Goal: Transaction & Acquisition: Purchase product/service

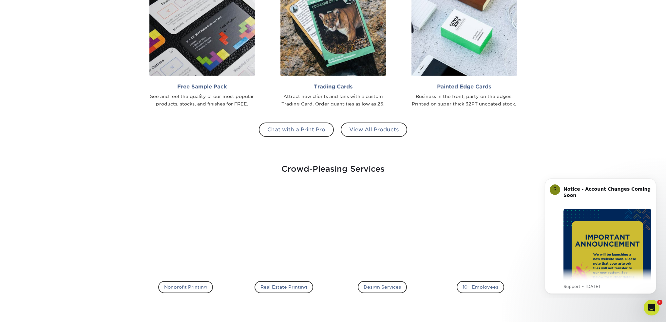
scroll to position [721, 0]
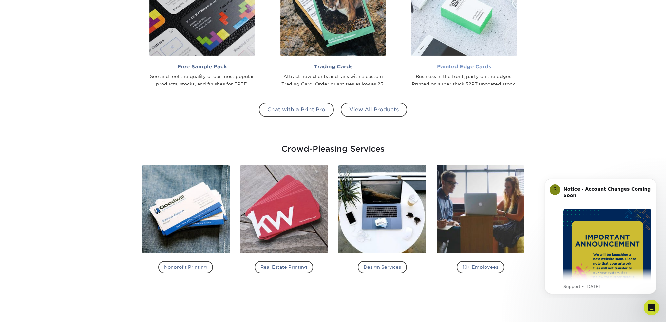
click at [465, 69] on h2 "Painted Edge Cards" at bounding box center [463, 67] width 105 height 6
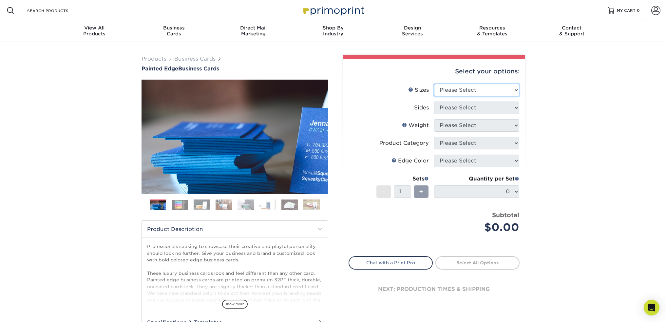
click at [490, 89] on select "Please Select 2" x 3.5" - Standard 2.125" x 3.375" - European 2.5" x 2.5" - Squ…" at bounding box center [476, 90] width 85 height 12
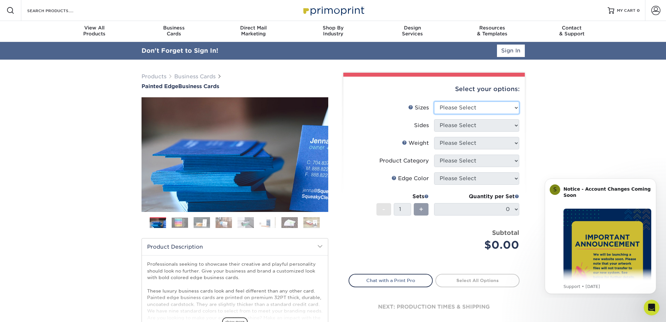
select select "2.00x3.50"
click at [434, 102] on select "Please Select 2" x 3.5" - Standard 2.125" x 3.375" - European 2.5" x 2.5" - Squ…" at bounding box center [476, 108] width 85 height 12
click at [481, 126] on select "Please Select Print Both Sides Print Front Only" at bounding box center [476, 125] width 85 height 12
select select "13abbda7-1d64-4f25-8bb2-c179b224825d"
click at [434, 119] on select "Please Select Print Both Sides Print Front Only" at bounding box center [476, 125] width 85 height 12
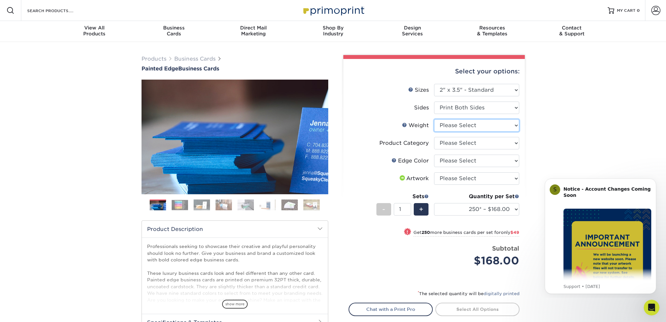
click at [479, 127] on select "Please Select 32PTUC" at bounding box center [476, 125] width 85 height 12
select select "32PTUC"
click at [434, 119] on select "Please Select 32PTUC" at bounding box center [476, 125] width 85 height 12
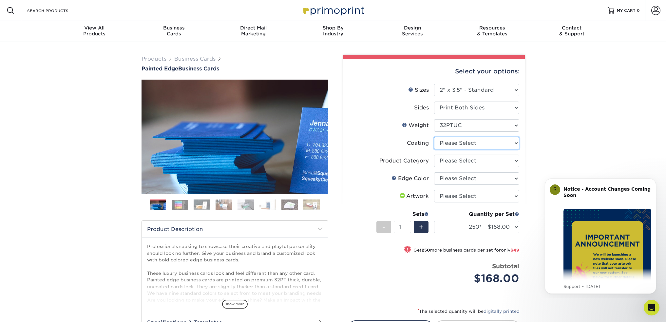
click at [475, 143] on select at bounding box center [476, 143] width 85 height 12
select select "3e7618de-abca-4bda-9f97-8b9129e913d8"
click at [434, 137] on select at bounding box center [476, 143] width 85 height 12
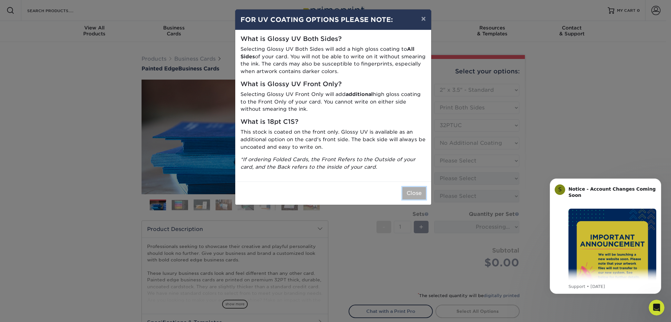
click at [407, 194] on button "Close" at bounding box center [414, 193] width 24 height 12
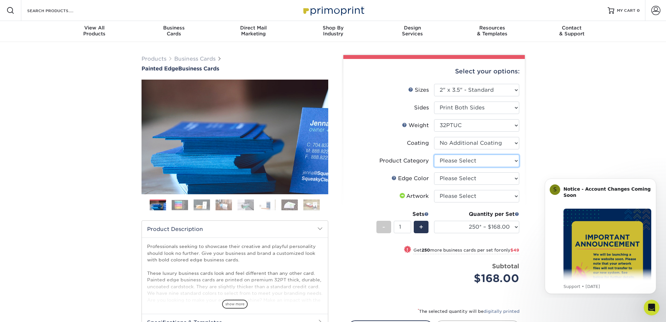
click at [463, 162] on select "Please Select Business Cards" at bounding box center [476, 161] width 85 height 12
select select "3b5148f1-0588-4f88-a218-97bcfdce65c1"
click at [434, 155] on select "Please Select Business Cards" at bounding box center [476, 161] width 85 height 12
click at [461, 177] on select "Please Select Charcoal Black Brown Blue Pearlescent Blue Pearlescent Gold Pearl…" at bounding box center [476, 178] width 85 height 12
select select "34794e23-ba15-445e-813c-341542a5462f"
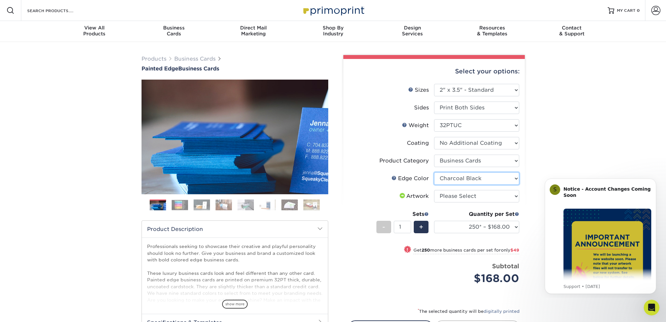
click at [434, 172] on select "Please Select Charcoal Black Brown Blue Pearlescent Blue Pearlescent Gold Pearl…" at bounding box center [476, 178] width 85 height 12
click at [467, 198] on select "Please Select I will upload files I need a design - $100" at bounding box center [476, 196] width 85 height 12
select select "upload"
click at [434, 190] on select "Please Select I will upload files I need a design - $100" at bounding box center [476, 196] width 85 height 12
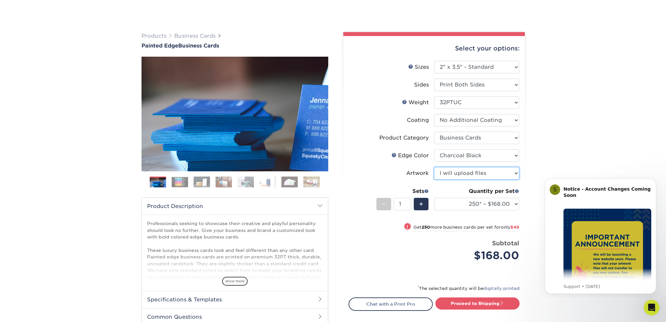
scroll to position [98, 0]
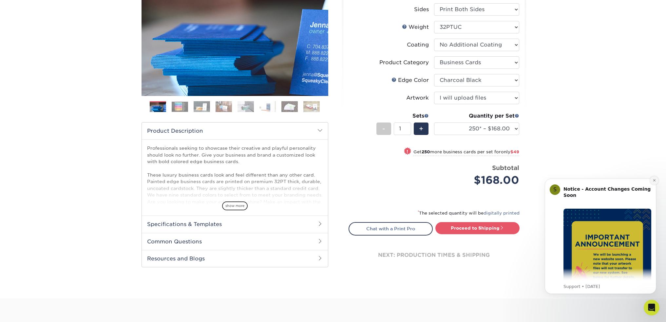
click at [652, 180] on icon "Dismiss notification" at bounding box center [654, 181] width 4 height 4
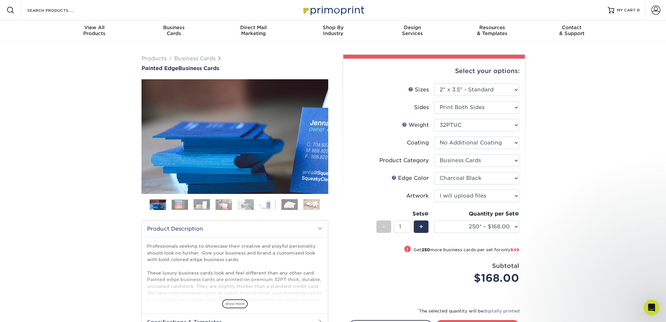
scroll to position [0, 0]
click at [173, 204] on img at bounding box center [180, 205] width 16 height 10
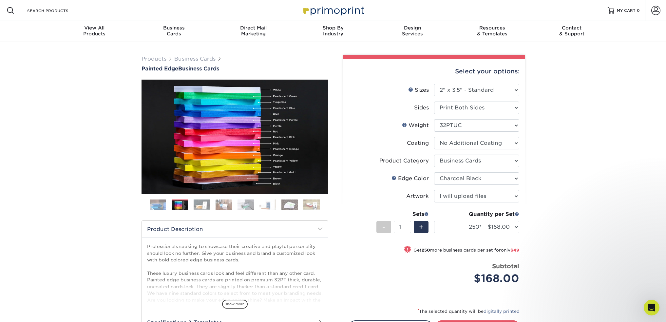
click at [201, 202] on img at bounding box center [202, 204] width 16 height 11
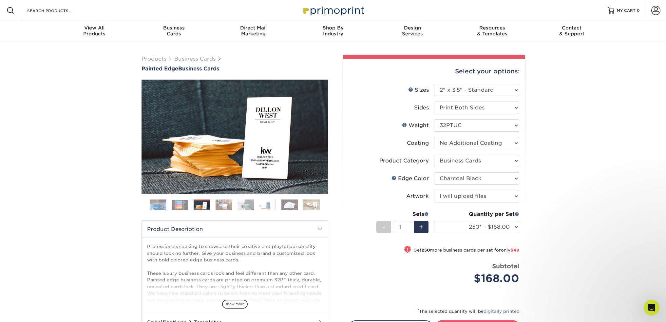
click at [220, 202] on img at bounding box center [224, 204] width 16 height 11
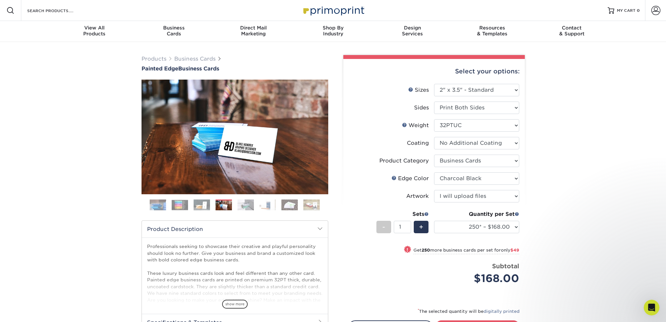
click at [242, 205] on img at bounding box center [245, 204] width 16 height 11
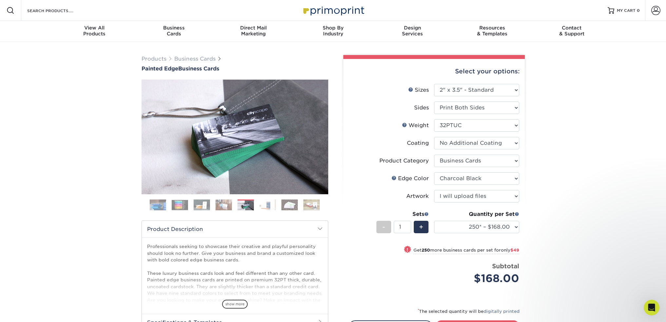
click at [266, 207] on img at bounding box center [267, 204] width 16 height 11
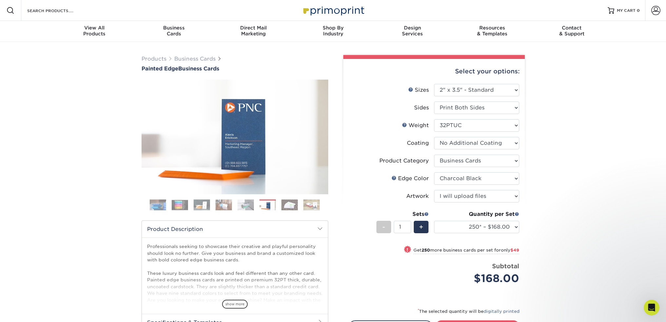
click at [284, 209] on img at bounding box center [289, 204] width 16 height 11
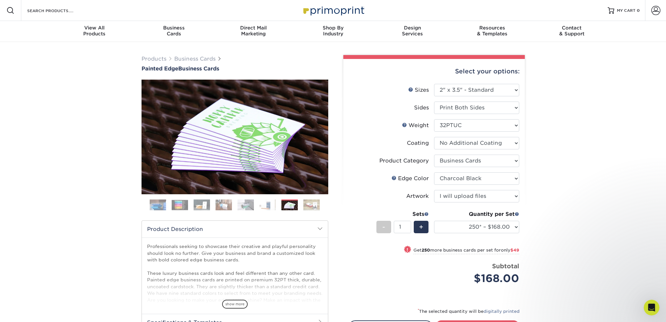
drag, startPoint x: 303, startPoint y: 209, endPoint x: 311, endPoint y: 209, distance: 7.9
click at [304, 209] on img at bounding box center [311, 204] width 16 height 11
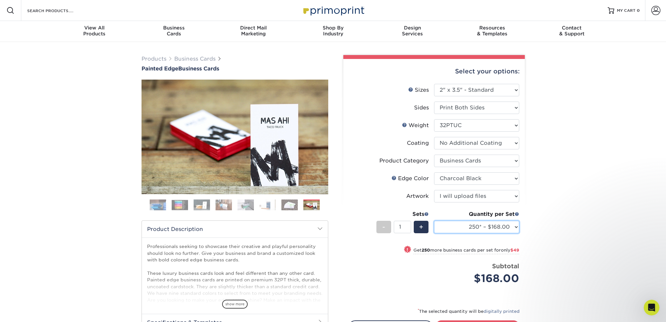
click at [514, 228] on select "250* – $168.00 500* – $217.00 1000* – $339.00" at bounding box center [476, 227] width 85 height 12
click at [538, 227] on div "Products Business Cards Painted Edge Business Cards Previous Next" at bounding box center [333, 219] width 666 height 355
click at [502, 223] on select "250* – $168.00 500* – $217.00 1000* – $339.00" at bounding box center [476, 227] width 85 height 12
click at [531, 224] on div "Products Business Cards Painted Edge Business Cards Previous Next" at bounding box center [333, 219] width 666 height 355
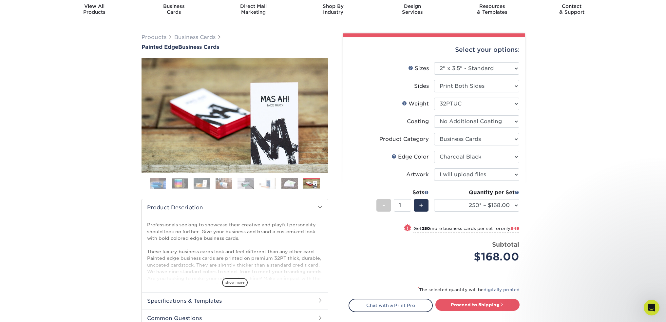
scroll to position [33, 0]
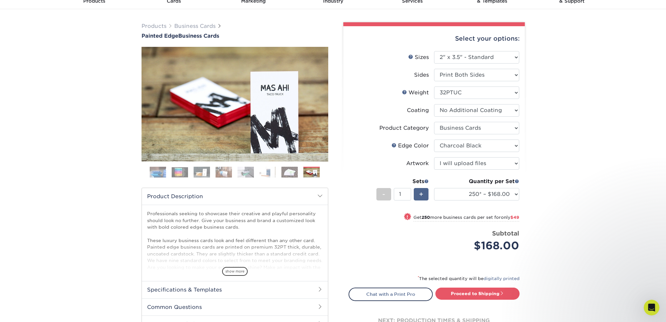
click at [423, 196] on span "+" at bounding box center [421, 194] width 4 height 10
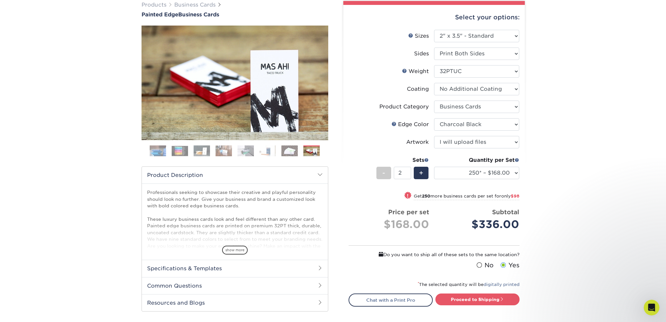
scroll to position [66, 0]
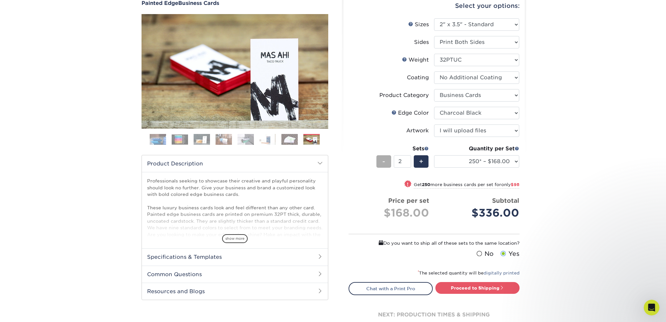
click at [383, 163] on span "-" at bounding box center [383, 162] width 3 height 10
type input "1"
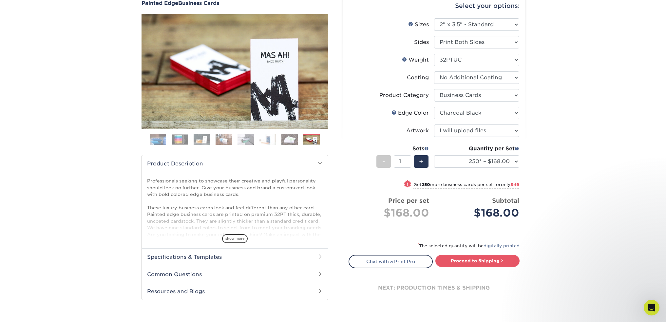
click at [516, 185] on span "$49" at bounding box center [514, 184] width 9 height 5
select select "500* – $217.00"
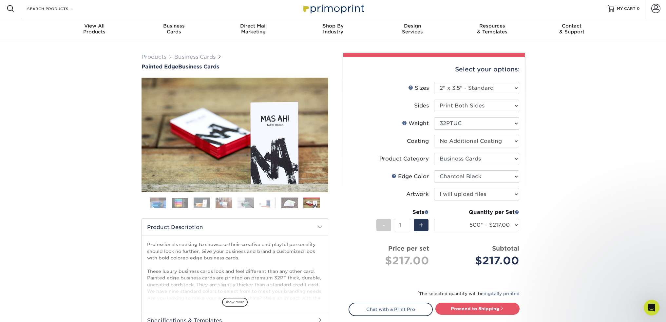
scroll to position [0, 0]
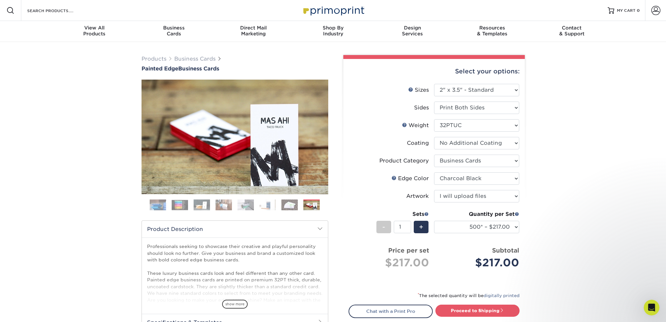
click at [286, 207] on img at bounding box center [289, 204] width 16 height 11
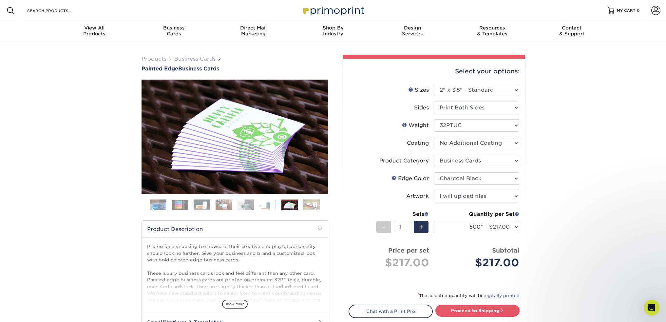
click at [269, 206] on img at bounding box center [267, 204] width 16 height 11
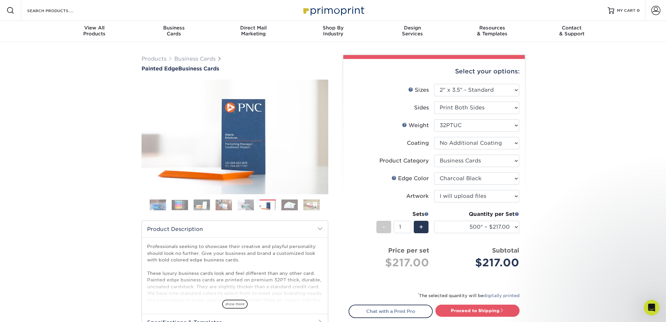
click at [242, 203] on img at bounding box center [245, 204] width 16 height 11
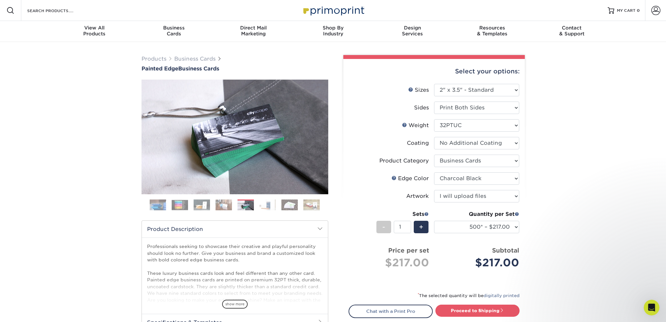
click at [266, 203] on img at bounding box center [267, 204] width 16 height 11
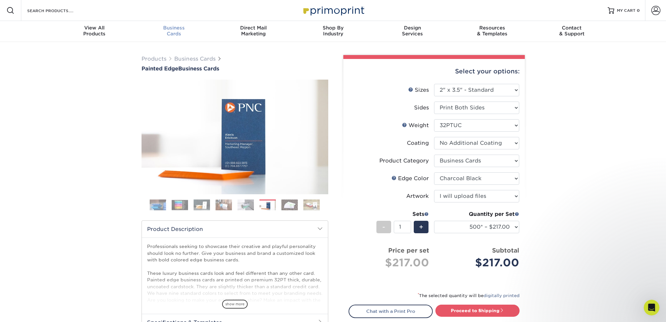
click at [172, 34] on div "Business Cards" at bounding box center [174, 31] width 80 height 12
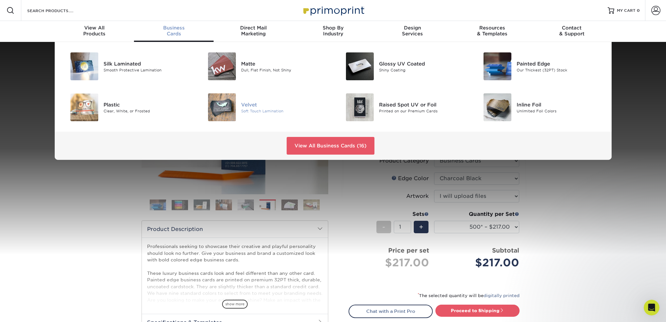
click at [248, 103] on div "Velvet" at bounding box center [284, 104] width 87 height 7
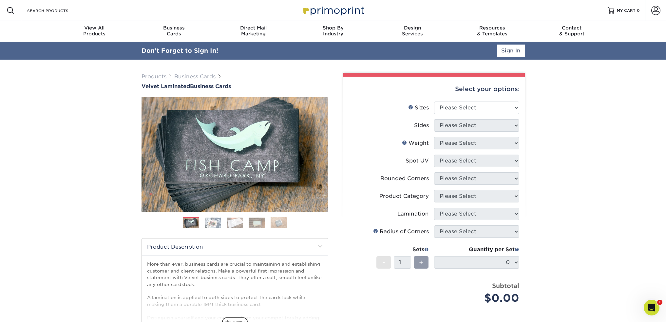
click at [211, 223] on img at bounding box center [213, 222] width 16 height 10
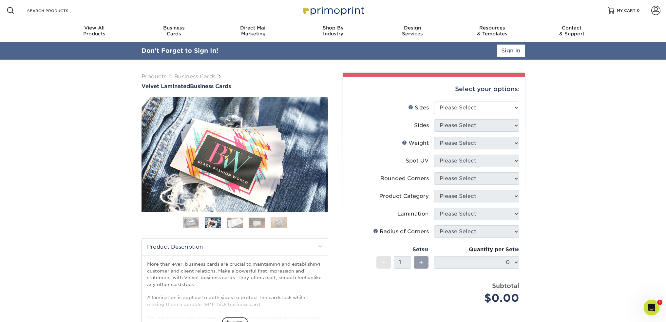
click at [238, 221] on img at bounding box center [235, 222] width 16 height 10
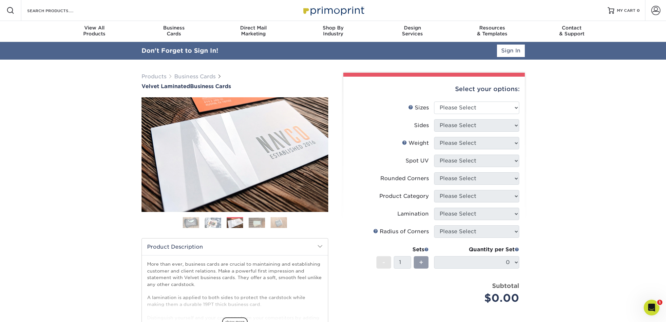
click at [260, 223] on img at bounding box center [257, 222] width 16 height 10
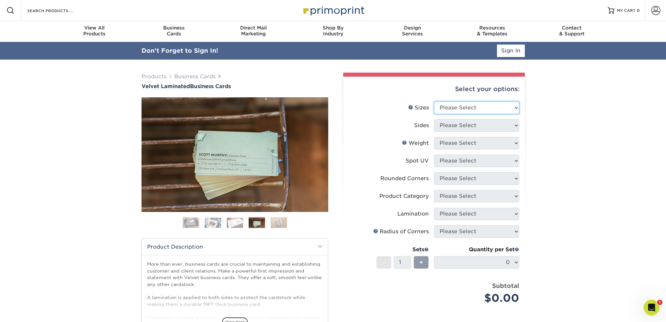
click at [466, 108] on select "Please Select 1.5" x 3.5" - Mini 1.75" x 3.5" - Mini 2" x 2" - Square 2" x 3" -…" at bounding box center [476, 108] width 85 height 12
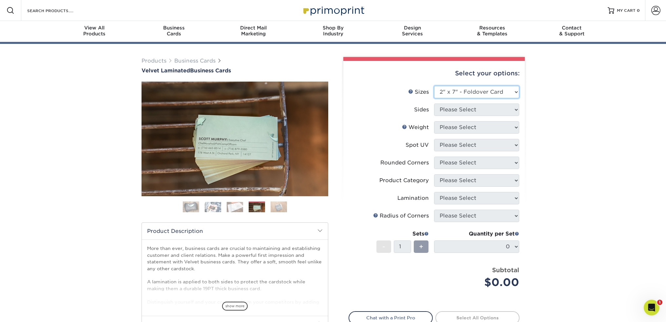
click at [434, 86] on select "Please Select 1.5" x 3.5" - Mini 1.75" x 3.5" - Mini 2" x 2" - Square 2" x 3" -…" at bounding box center [476, 92] width 85 height 12
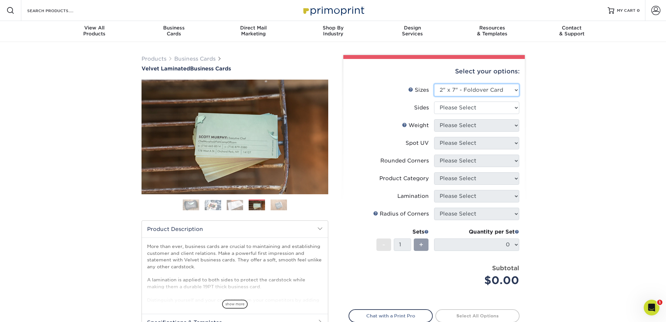
click at [480, 91] on select "Please Select 1.5" x 3.5" - Mini 1.75" x 3.5" - Mini 2" x 2" - Square 2" x 3" -…" at bounding box center [476, 90] width 85 height 12
select select "2.00x3.50"
click at [434, 84] on select "Please Select 1.5" x 3.5" - Mini 1.75" x 3.5" - Mini 2" x 2" - Square 2" x 3" -…" at bounding box center [476, 90] width 85 height 12
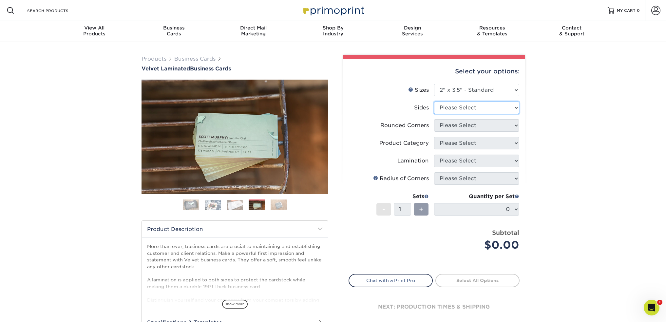
click at [460, 109] on select "Please Select Print Both Sides Print Front Only" at bounding box center [476, 108] width 85 height 12
select select "13abbda7-1d64-4f25-8bb2-c179b224825d"
click at [434, 102] on select "Please Select Print Both Sides Print Front Only" at bounding box center [476, 108] width 85 height 12
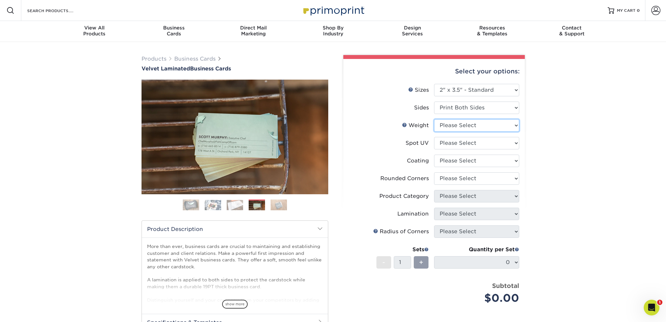
click at [467, 126] on select "Please Select 16PT" at bounding box center [476, 125] width 85 height 12
select select "16PT"
click at [434, 119] on select "Please Select 16PT" at bounding box center [476, 125] width 85 height 12
click at [465, 126] on select "Please Select 16PT" at bounding box center [476, 125] width 85 height 12
click at [533, 124] on div "Products Business Cards Velvet Laminated Business Cards Previous Next" at bounding box center [333, 222] width 666 height 361
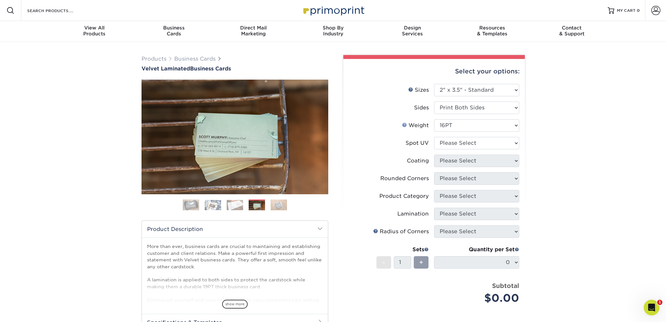
click at [404, 125] on link "Weight Help" at bounding box center [404, 124] width 5 height 5
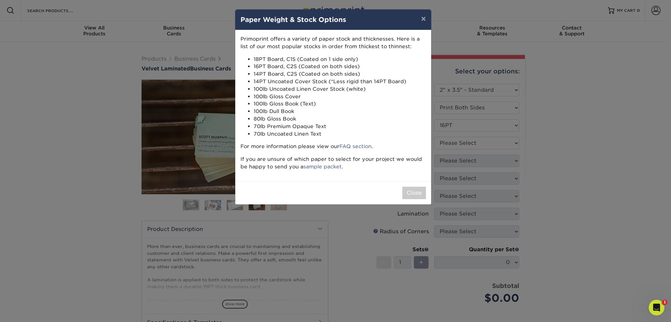
click at [576, 123] on div "× Paper Weight & Stock Options Primoprint offers a variety of paper stock and t…" at bounding box center [335, 161] width 671 height 322
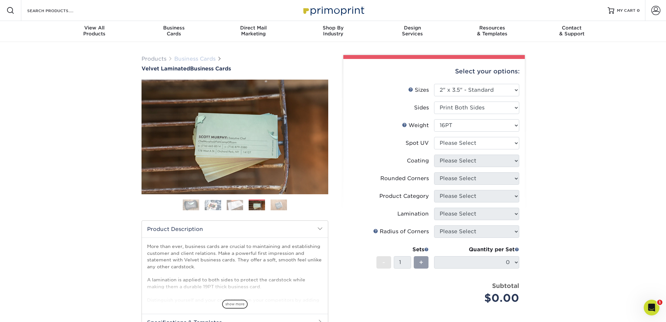
click at [189, 60] on link "Business Cards" at bounding box center [194, 59] width 41 height 6
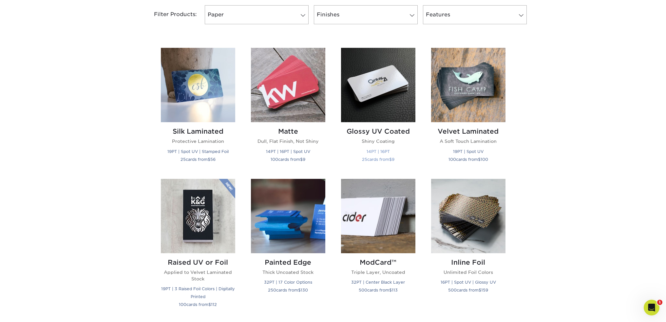
scroll to position [295, 0]
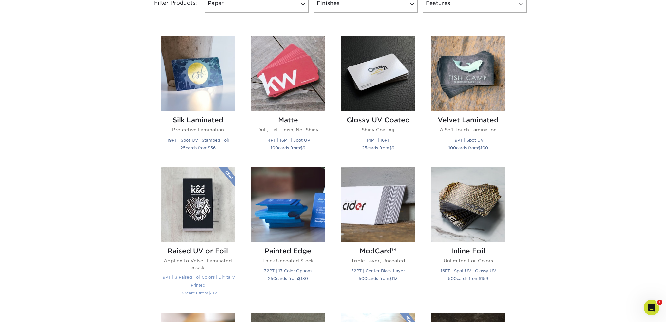
click at [191, 206] on img at bounding box center [198, 204] width 74 height 74
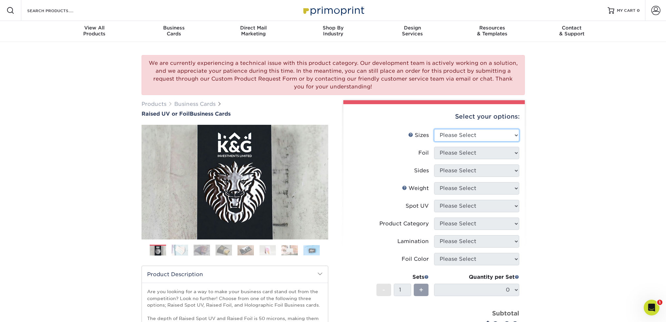
click at [475, 136] on select "Please Select 2" x 3.5" - Standard" at bounding box center [476, 135] width 85 height 12
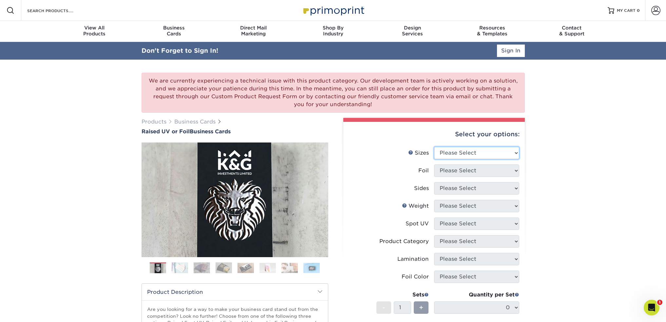
select select "2.00x3.50"
click at [434, 147] on select "Please Select 2" x 3.5" - Standard" at bounding box center [476, 153] width 85 height 12
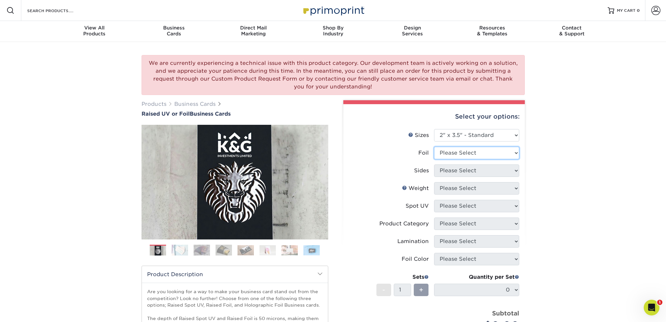
click at [456, 155] on select "Please Select No Yes" at bounding box center [476, 153] width 85 height 12
select select "0"
click at [434, 147] on select "Please Select No Yes" at bounding box center [476, 153] width 85 height 12
click at [456, 173] on select "Please Select Print Both Sides Print Front Only" at bounding box center [476, 170] width 85 height 12
select select "13abbda7-1d64-4f25-8bb2-c179b224825d"
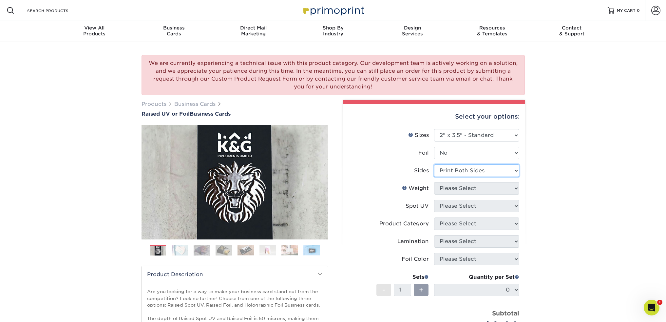
click at [434, 164] on select "Please Select Print Both Sides Print Front Only" at bounding box center [476, 170] width 85 height 12
